Goal: Task Accomplishment & Management: Manage account settings

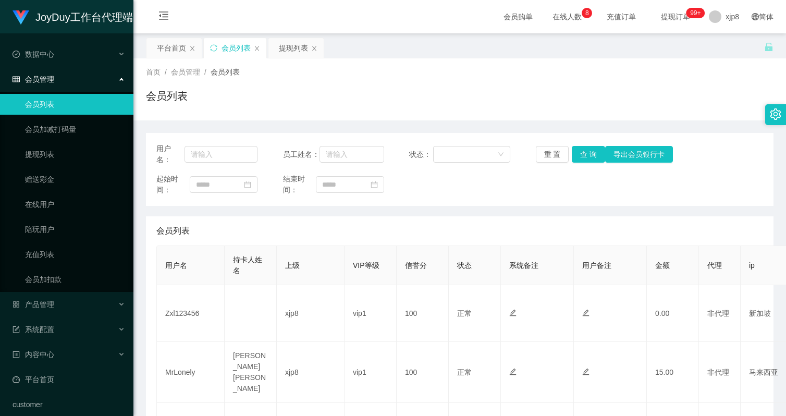
scroll to position [52, 0]
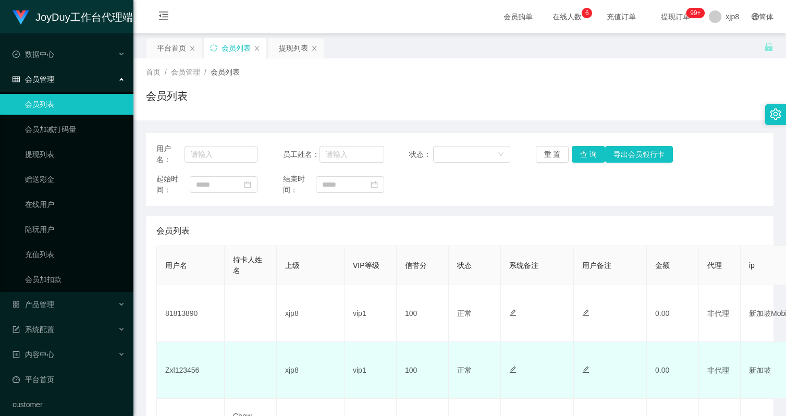
click at [180, 365] on td "Zxl123456" at bounding box center [191, 370] width 68 height 57
click at [180, 366] on td "Zxl123456" at bounding box center [191, 370] width 68 height 57
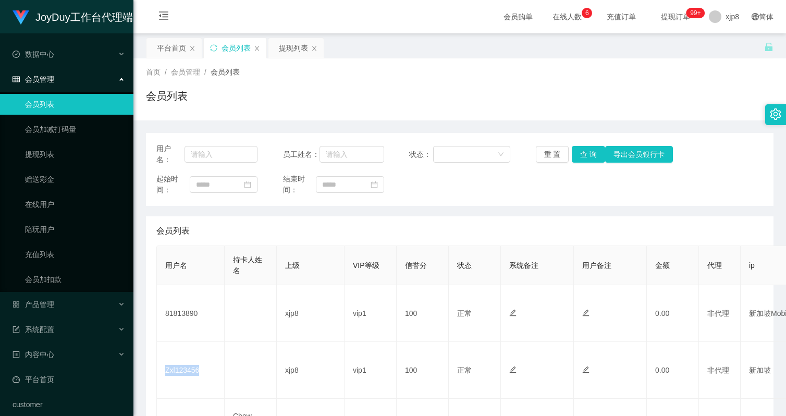
copy td "Zxl123456"
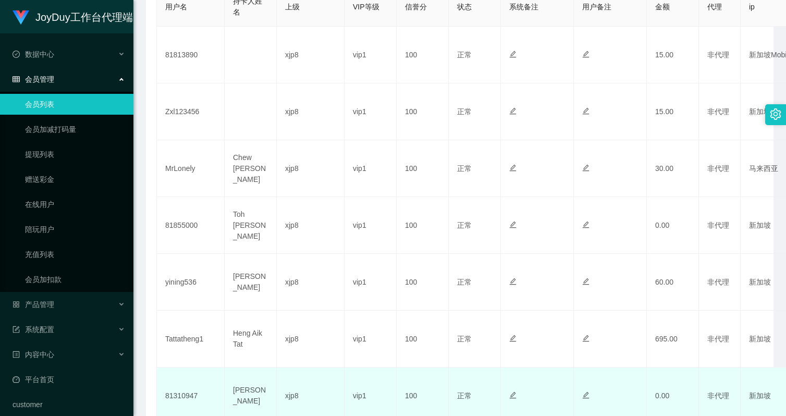
scroll to position [519, 0]
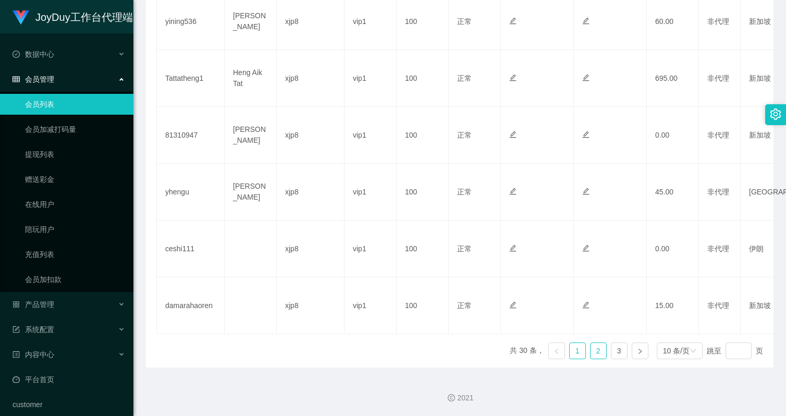
click at [598, 351] on link "2" at bounding box center [598, 351] width 16 height 16
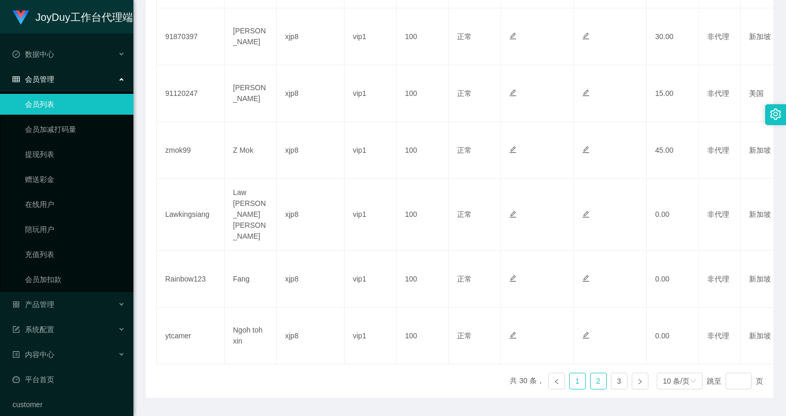
click at [569, 373] on link "1" at bounding box center [577, 381] width 16 height 16
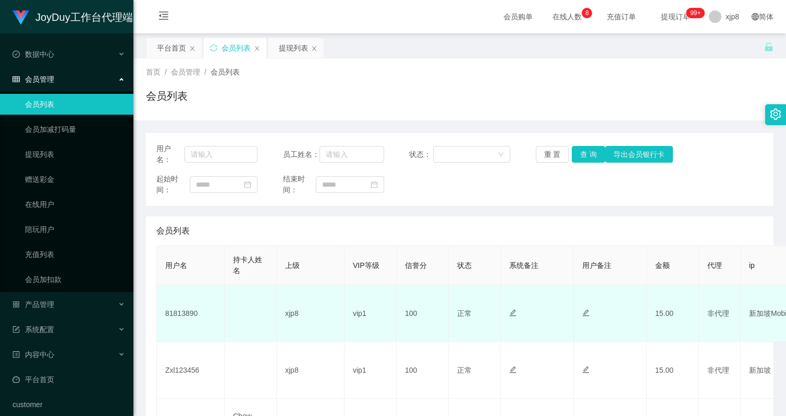
scroll to position [156, 0]
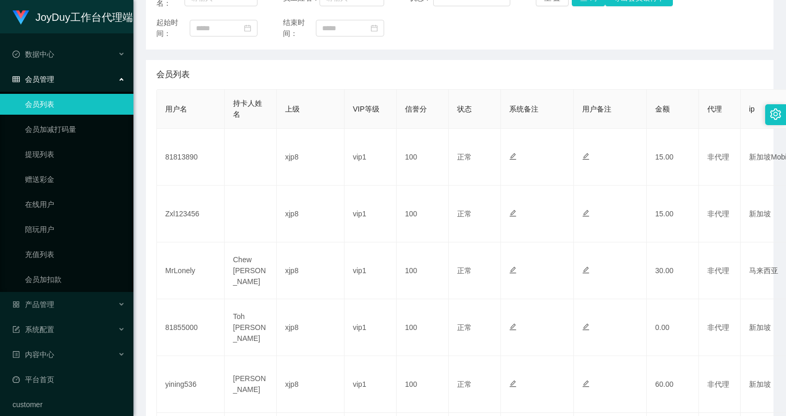
click at [51, 106] on link "会员列表" at bounding box center [75, 104] width 100 height 21
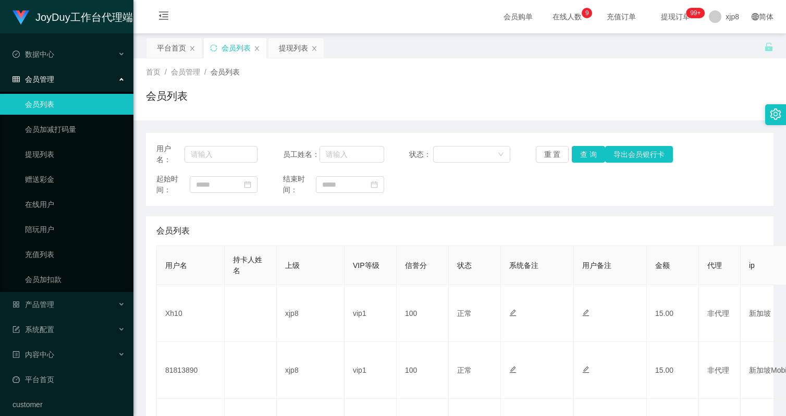
scroll to position [104, 0]
click at [59, 154] on link "提现列表" at bounding box center [75, 154] width 100 height 21
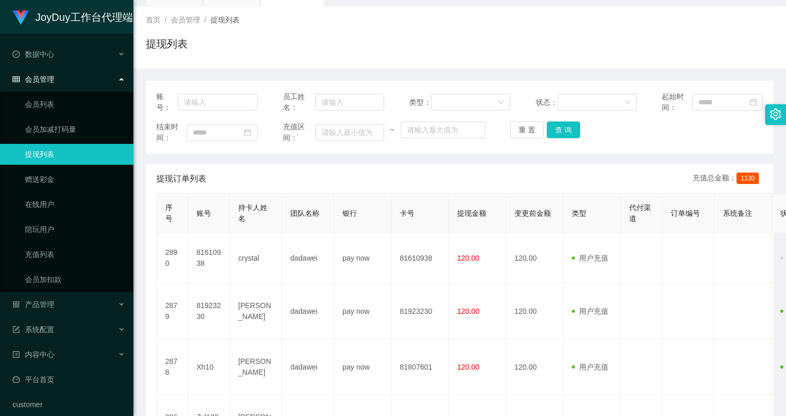
scroll to position [104, 0]
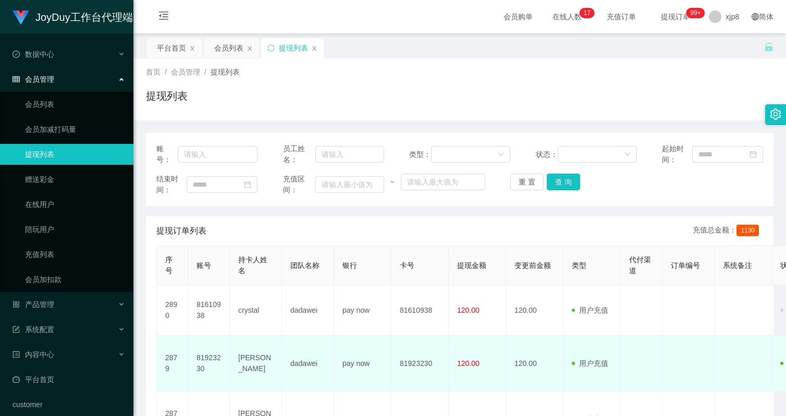
click at [313, 354] on td "dadawei" at bounding box center [308, 364] width 52 height 56
click at [345, 366] on td "pay now" at bounding box center [362, 364] width 57 height 56
click at [345, 367] on td "pay now" at bounding box center [362, 364] width 57 height 56
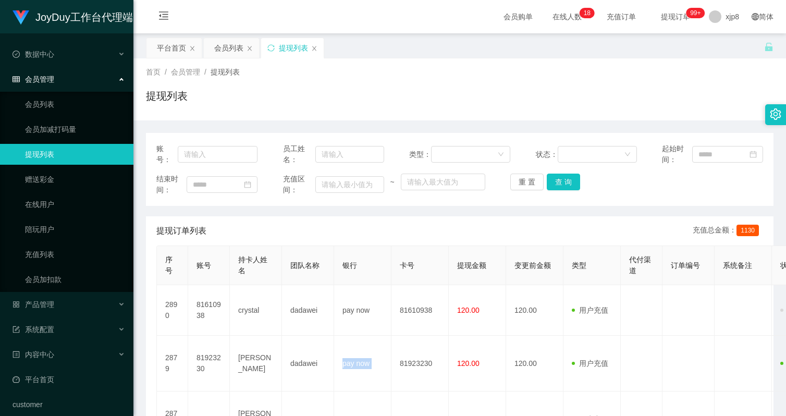
copy td "pay now"
